Goal: Transaction & Acquisition: Purchase product/service

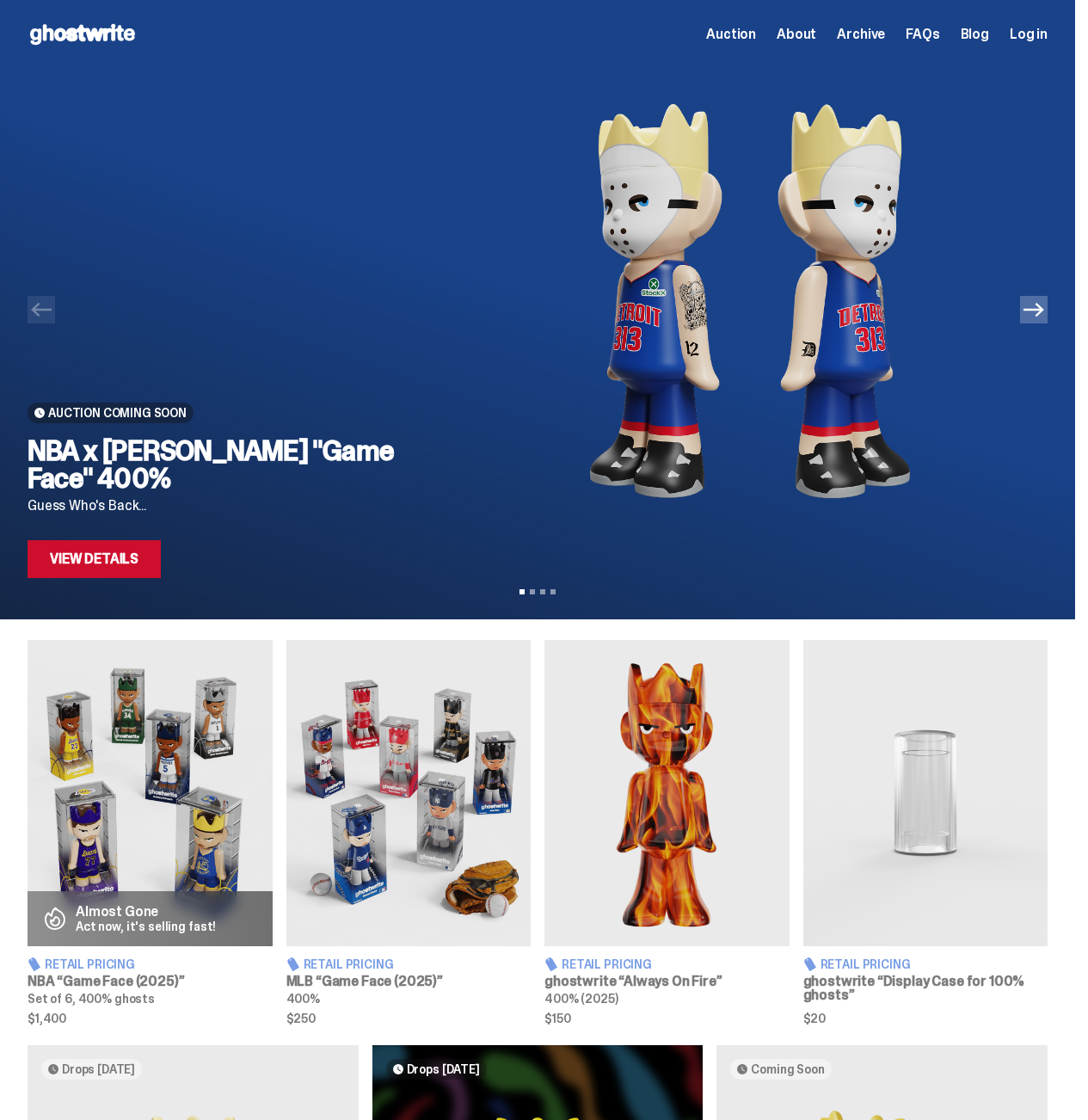
click at [86, 575] on link "View Details" at bounding box center [95, 559] width 133 height 38
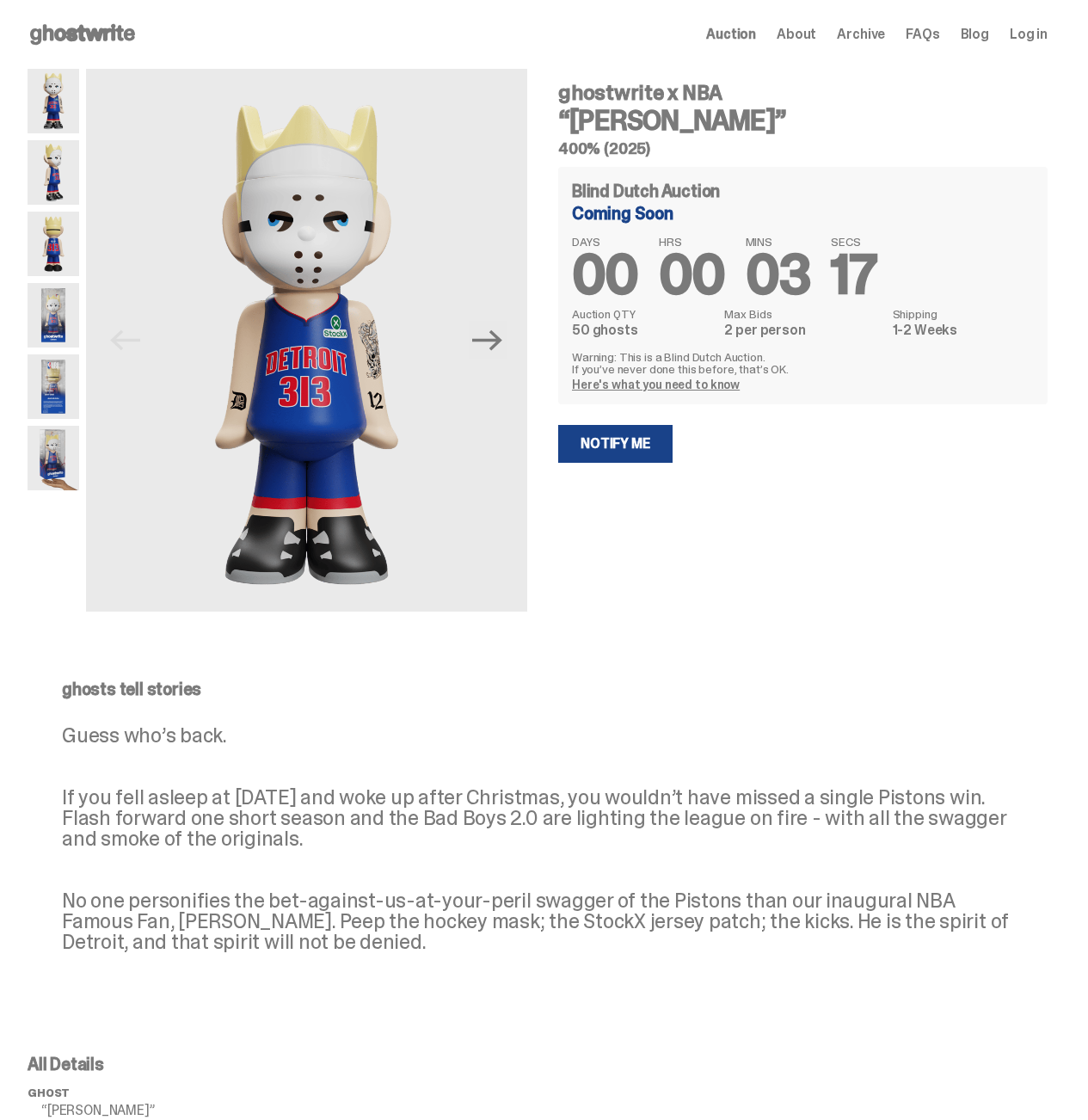
click at [779, 567] on div "ghostwrite x NBA “Eminem” 400% (2025) Blind Dutch Auction Coming Soon DAYS 00 H…" at bounding box center [792, 340] width 510 height 542
click at [692, 644] on div "Previous Next ghostwrite x NBA “Eminem” 400% (2025) Blind Dutch Auction Coming …" at bounding box center [538, 357] width 1020 height 577
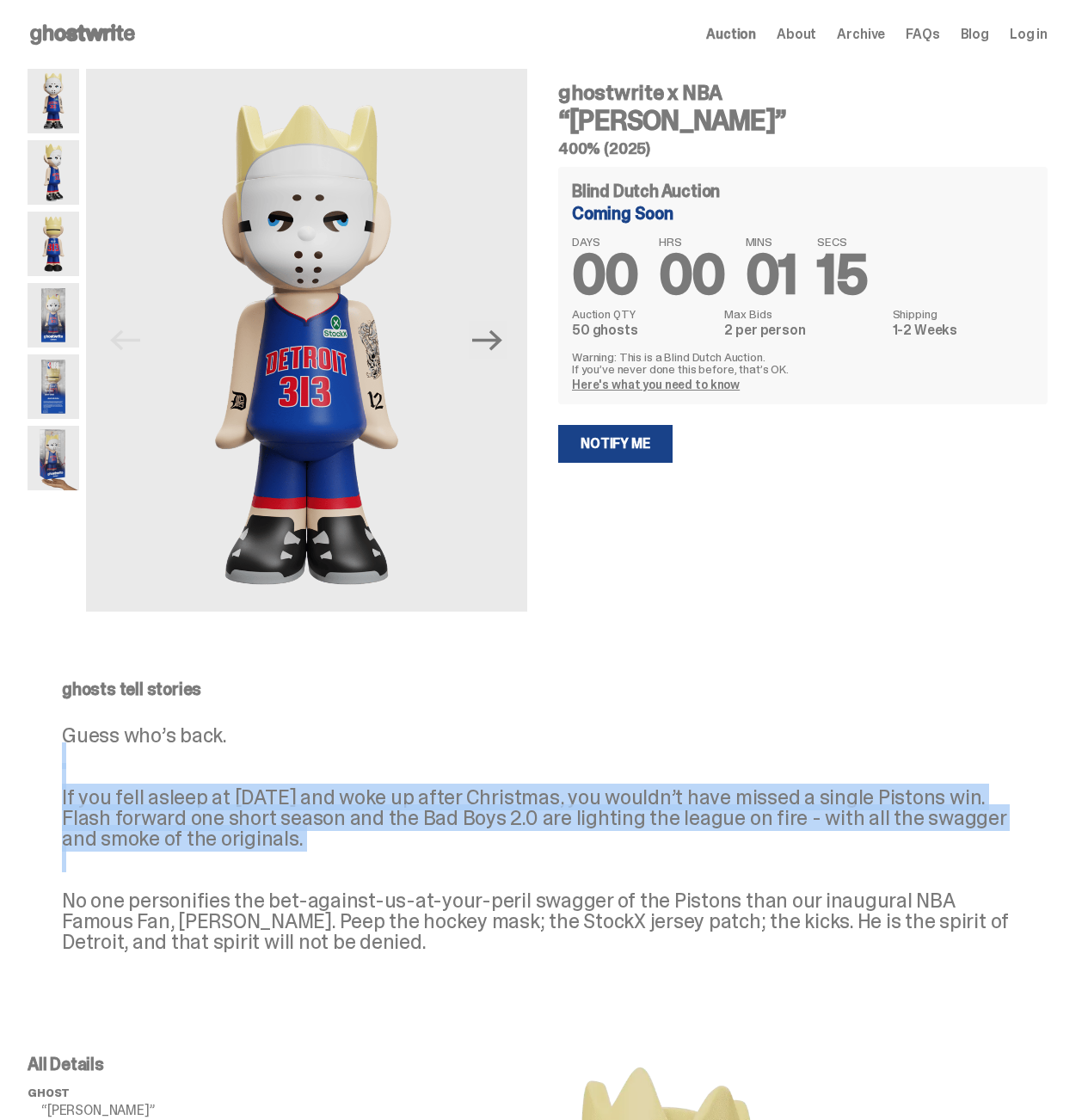
drag, startPoint x: 626, startPoint y: 814, endPoint x: 197, endPoint y: 878, distance: 433.7
click at [197, 878] on p "Guess who’s back. If you fell asleep at Halloween in 2024 and woke up after Chr…" at bounding box center [538, 839] width 952 height 227
click at [197, 877] on p "Guess who’s back. If you fell asleep at Halloween in 2024 and woke up after Chr…" at bounding box center [538, 839] width 952 height 227
drag, startPoint x: 197, startPoint y: 877, endPoint x: 254, endPoint y: 617, distance: 266.2
click at [245, 646] on div "ghosts tell stories Guess who’s back. If you fell asleep at Halloween in 2024 a…" at bounding box center [537, 830] width 1075 height 368
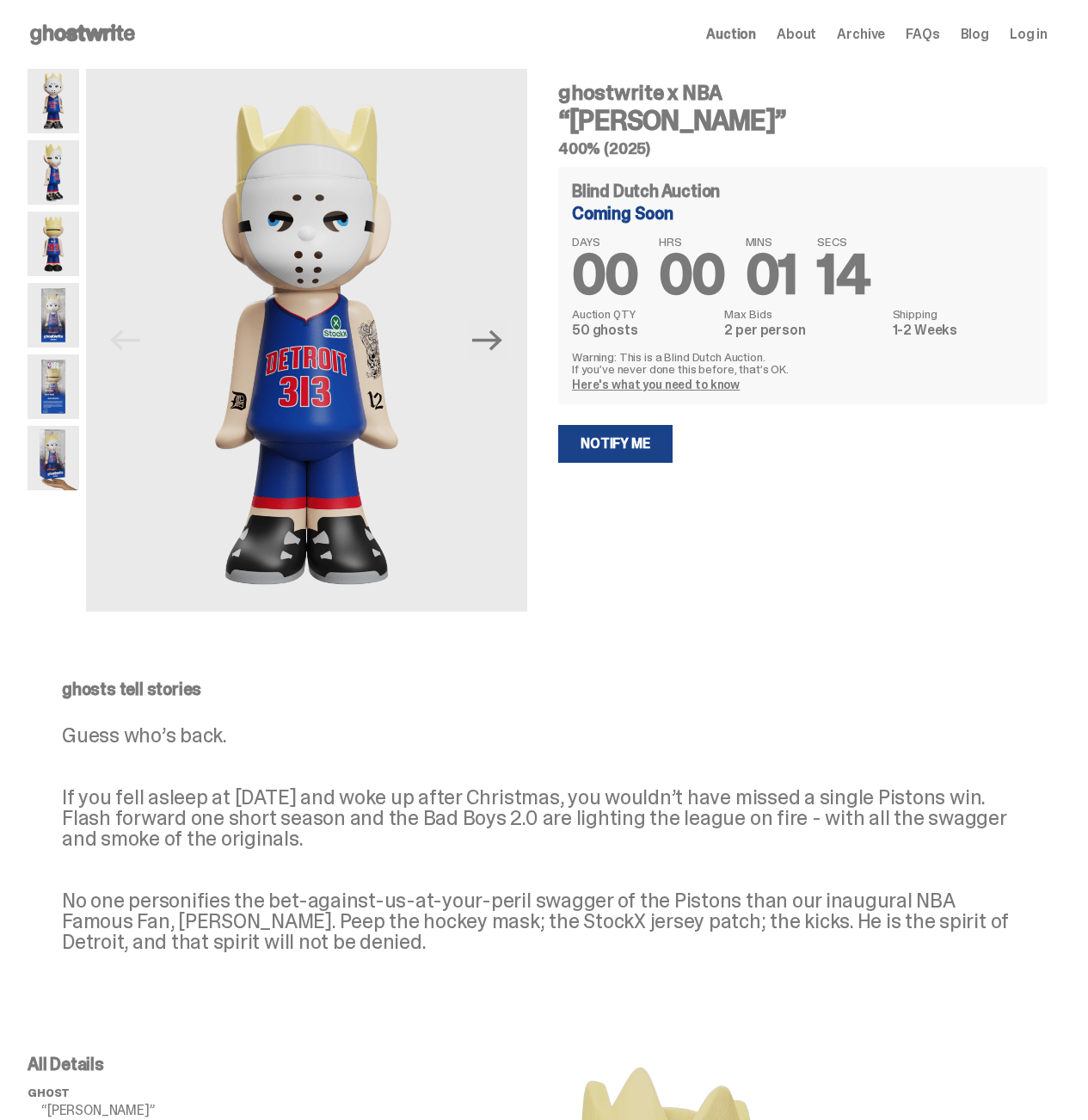
click at [691, 676] on div "ghosts tell stories Guess who’s back. If you fell asleep at Halloween in 2024 a…" at bounding box center [537, 830] width 1075 height 368
click at [799, 729] on p "Guess who’s back. If you fell asleep at Halloween in 2024 and woke up after Chr…" at bounding box center [538, 839] width 952 height 227
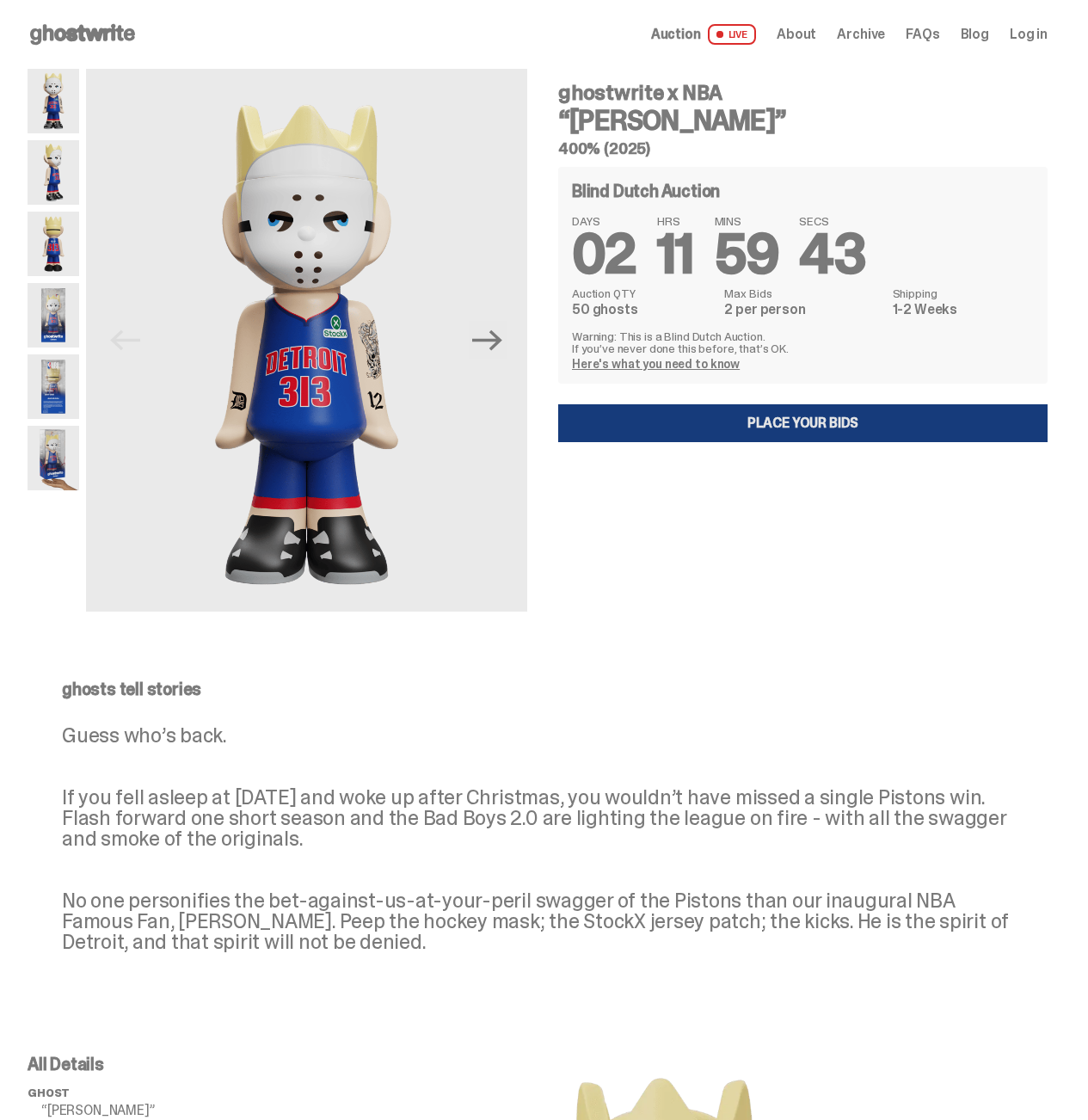
click at [764, 422] on link "Place your Bids" at bounding box center [802, 423] width 489 height 38
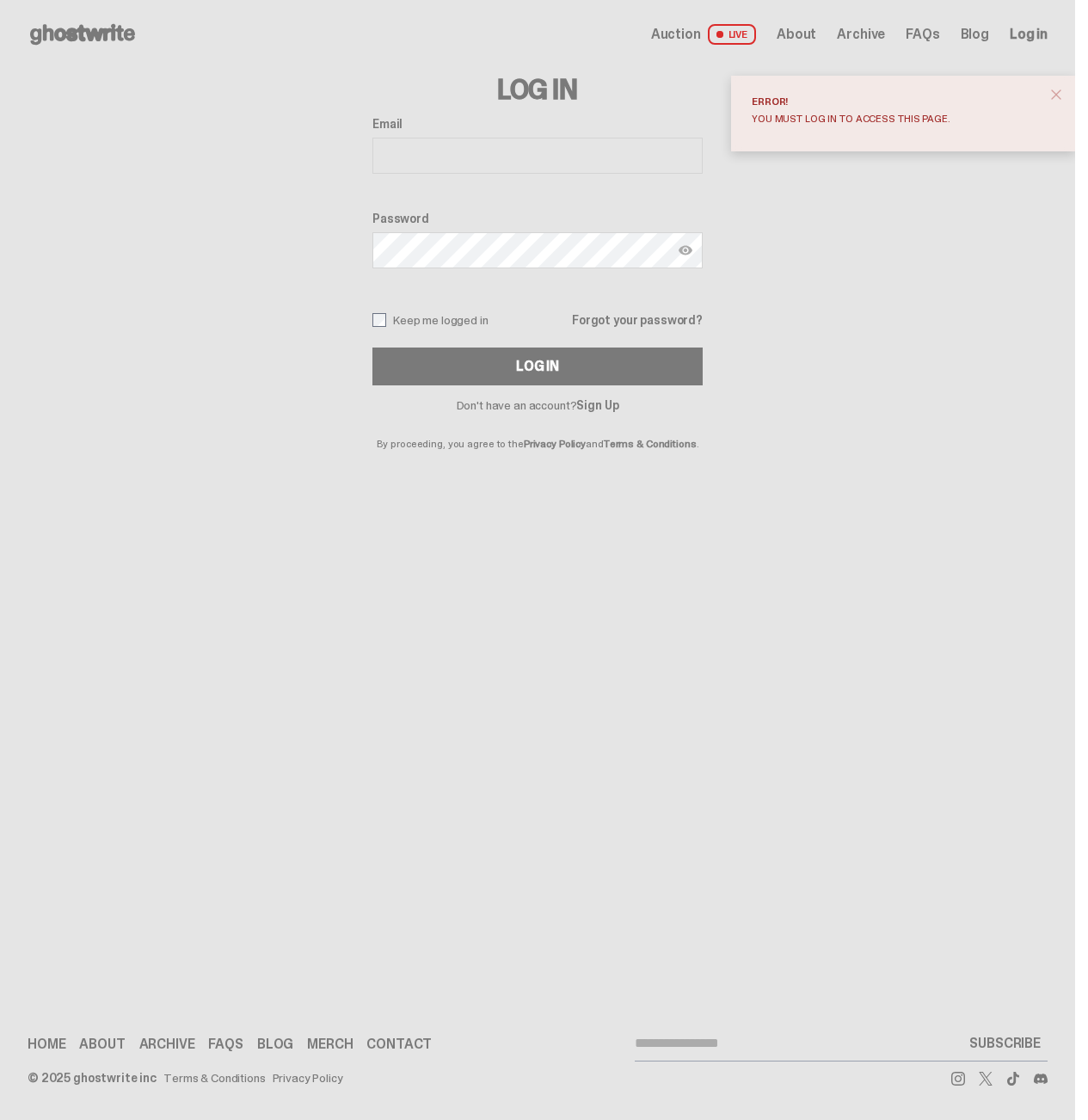
click at [556, 159] on input "Email" at bounding box center [537, 156] width 330 height 36
type input "**********"
click at [556, 381] on button "Log In" at bounding box center [537, 367] width 330 height 38
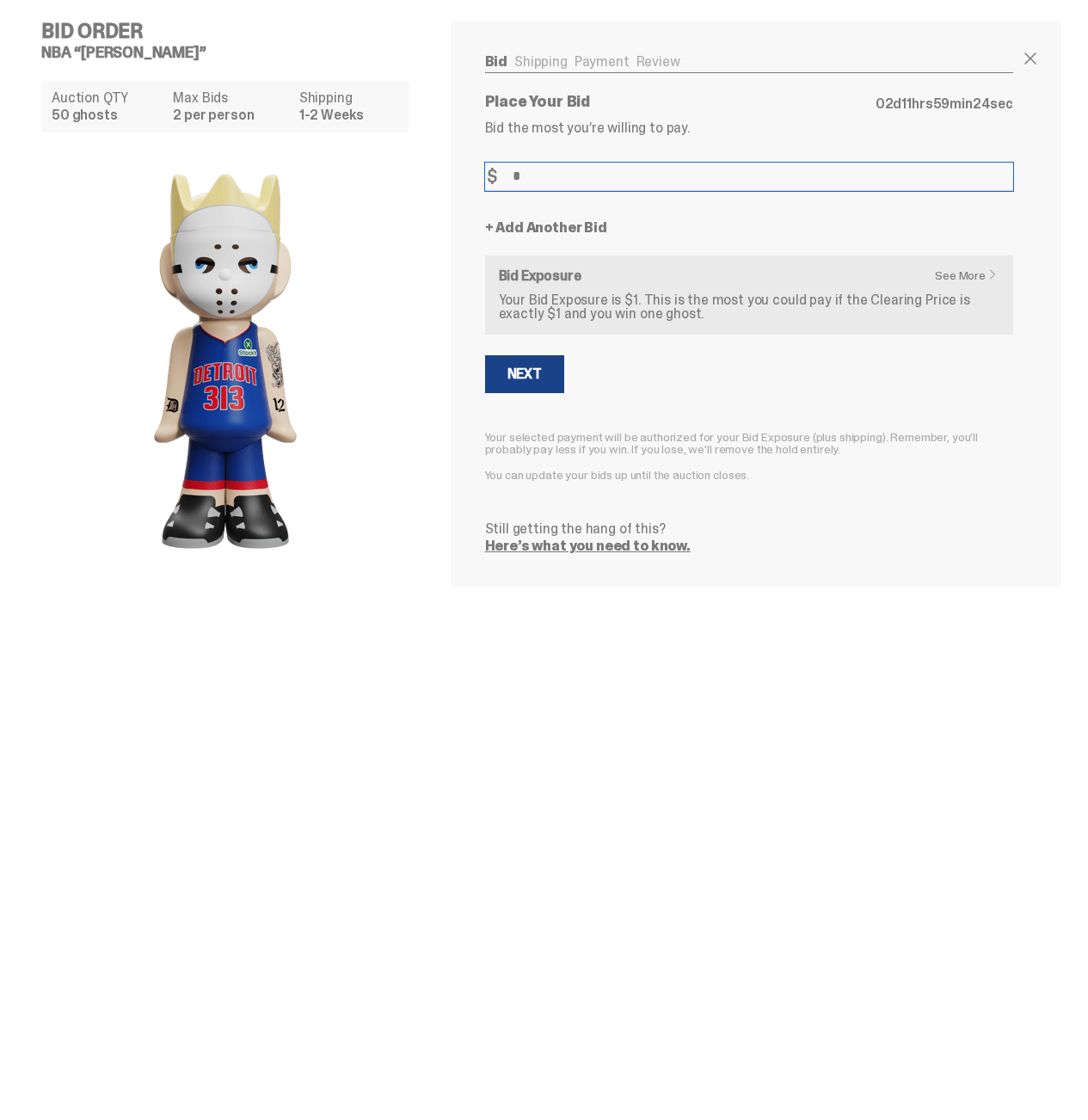
type input "*"
click at [760, 402] on form "Bid Amount $ * Bid Quantity Qty * + Add Another Bid See More Bid Exposure Your …" at bounding box center [749, 357] width 528 height 390
click at [587, 235] on link "+ Add Another Bid" at bounding box center [546, 227] width 123 height 14
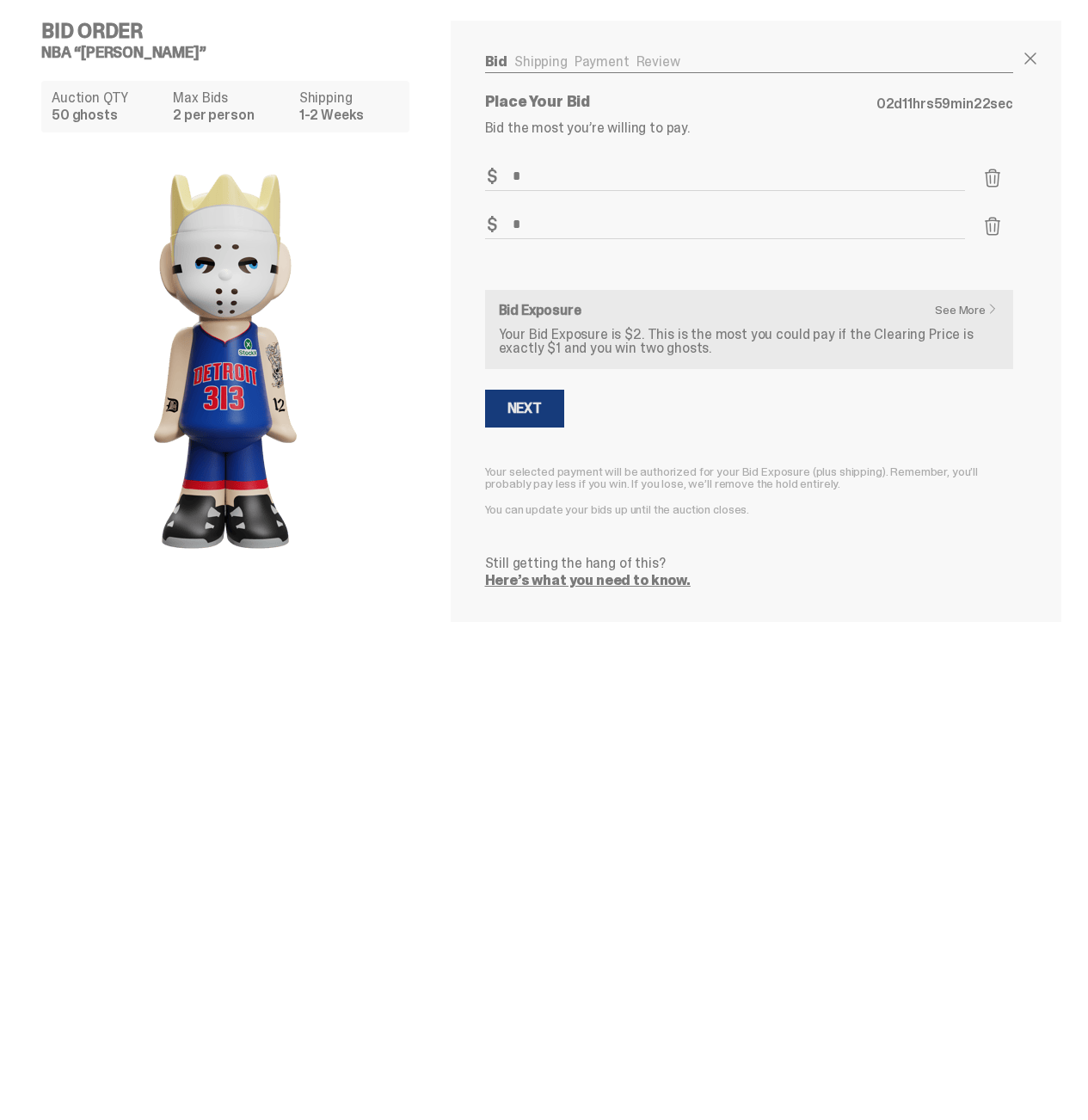
type input "*"
click at [556, 410] on button "Next" at bounding box center [525, 408] width 79 height 38
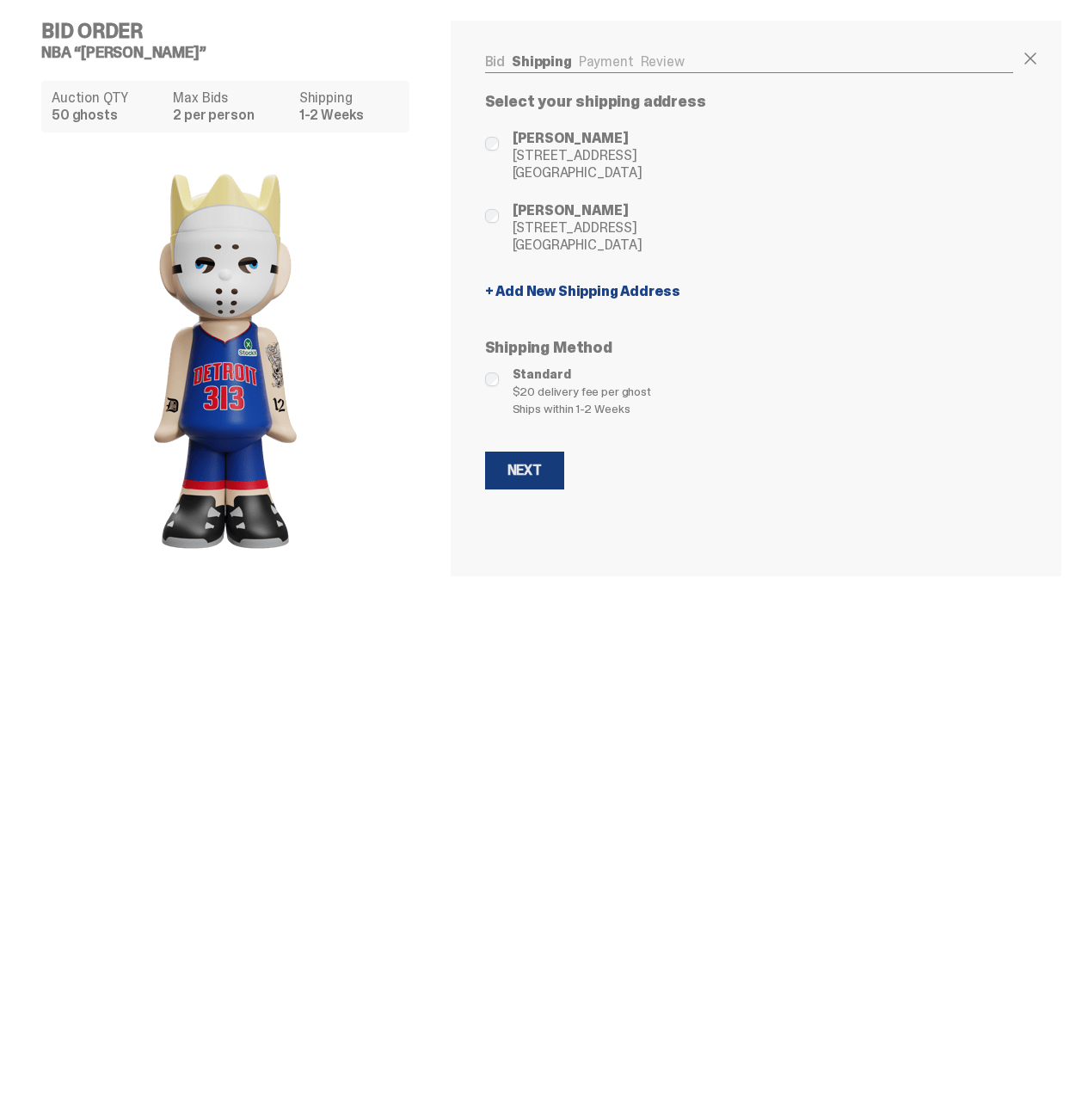
click at [547, 468] on button "Next" at bounding box center [525, 470] width 79 height 38
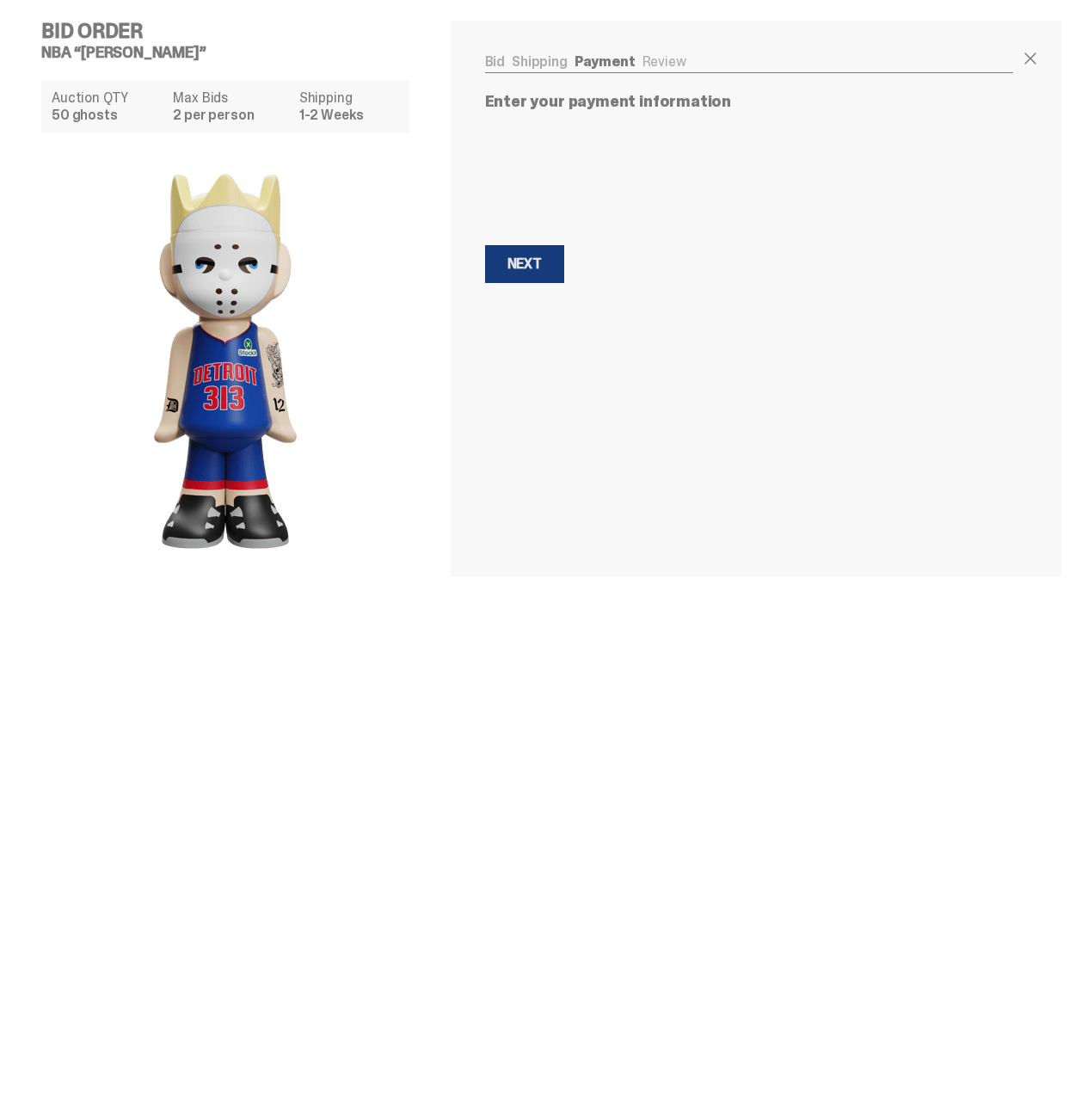
click at [496, 259] on button "Next Next" at bounding box center [525, 264] width 79 height 38
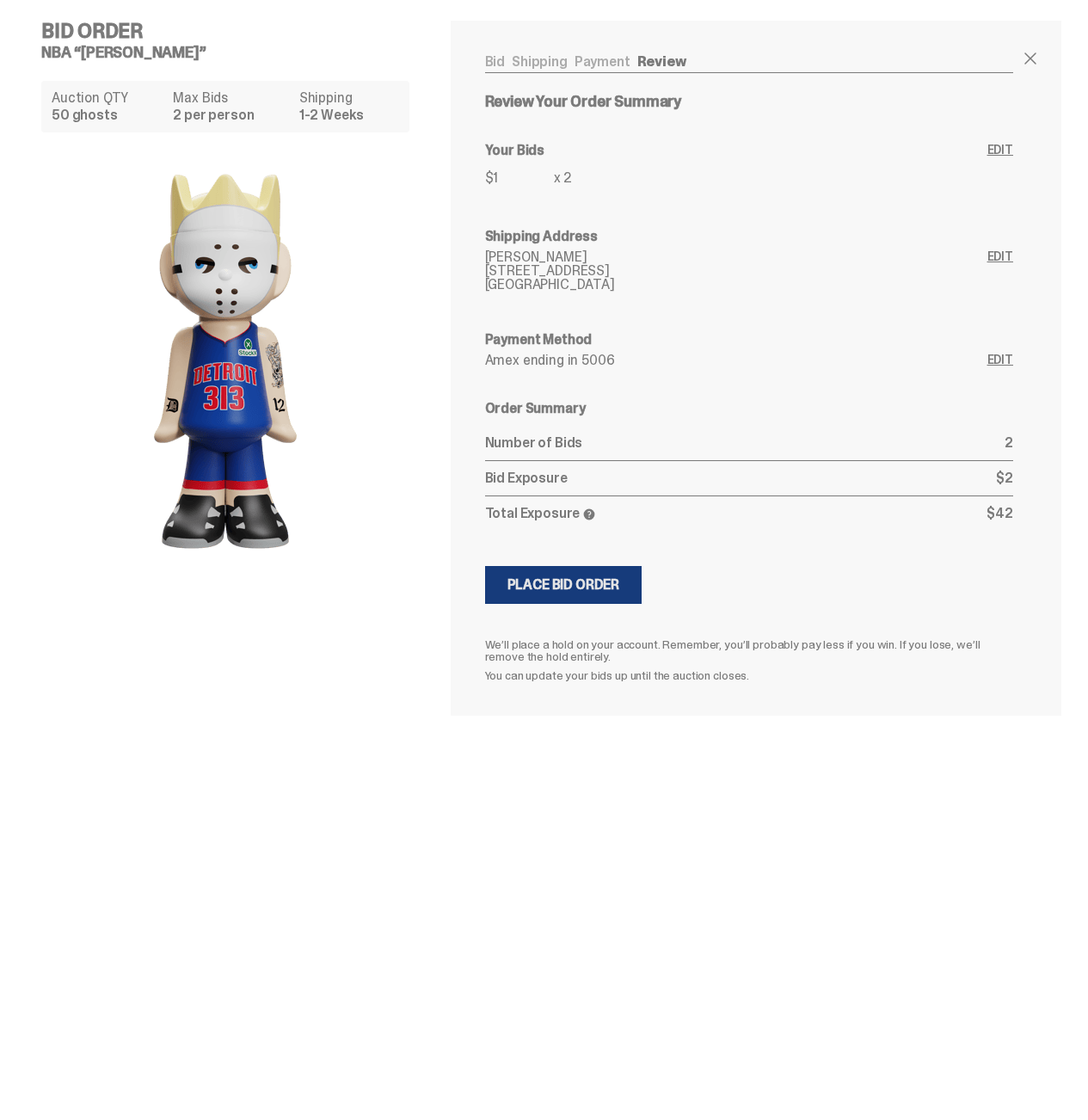
click at [535, 578] on div "Place Bid Order" at bounding box center [563, 584] width 113 height 14
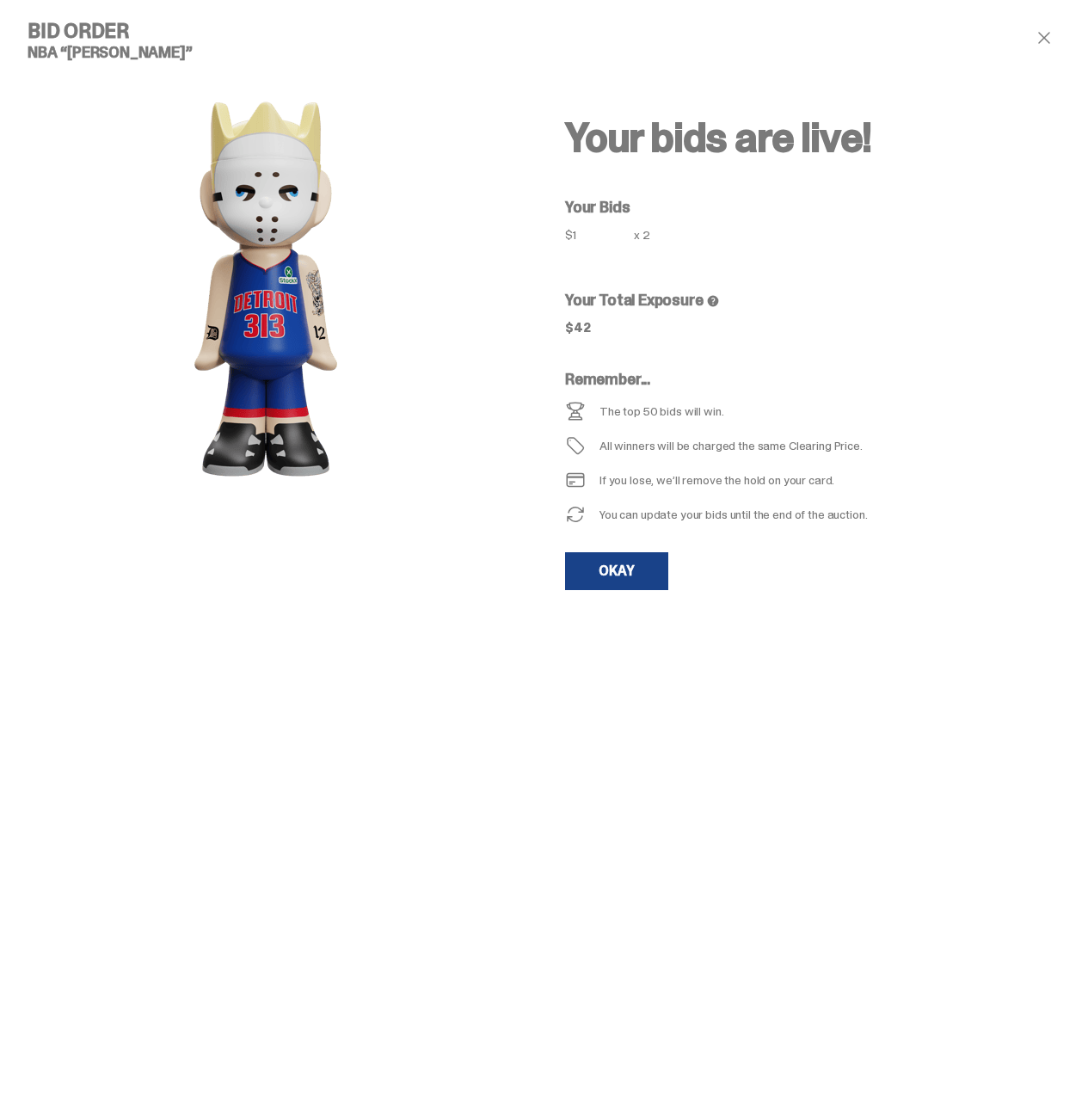
click at [365, 656] on div "Bid Order NBA “Eminem” Your bids are live! Your Bids $1 x 2 Your Total Exposure…" at bounding box center [537, 560] width 1075 height 1120
click at [339, 660] on div "Bid Order NBA “Eminem” Your bids are live! Your Bids $1 x 2 Your Total Exposure…" at bounding box center [537, 560] width 1075 height 1120
click at [636, 566] on link "OKAY" at bounding box center [617, 571] width 104 height 38
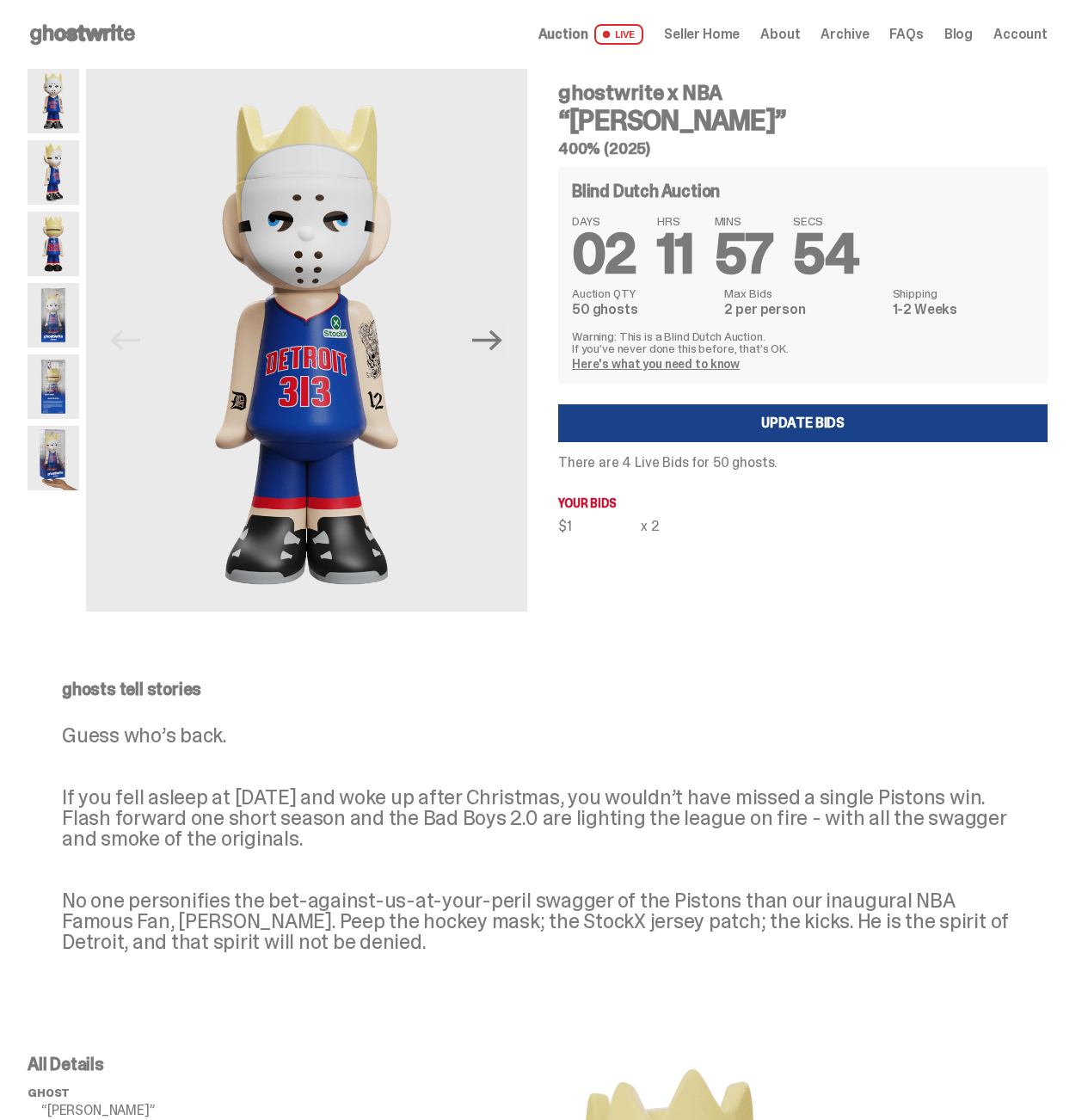
click at [311, 45] on div "Open main menu Home Auction LIVE Seller Home About Archive FAQs Blog" at bounding box center [538, 34] width 1020 height 28
click at [622, 653] on div "ghosts tell stories Guess who’s back. If you fell asleep at Halloween in 2024 a…" at bounding box center [537, 830] width 1075 height 368
click at [703, 700] on div "ghosts tell stories Guess who’s back. If you fell asleep at Halloween in 2024 a…" at bounding box center [538, 816] width 952 height 272
